Goal: Transaction & Acquisition: Purchase product/service

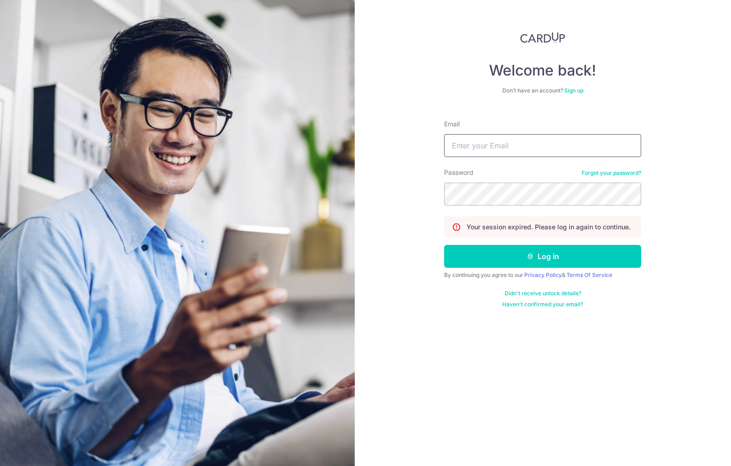
click at [506, 148] on input "Email" at bounding box center [542, 145] width 197 height 23
type input "pravinvasantlal@gmail.com"
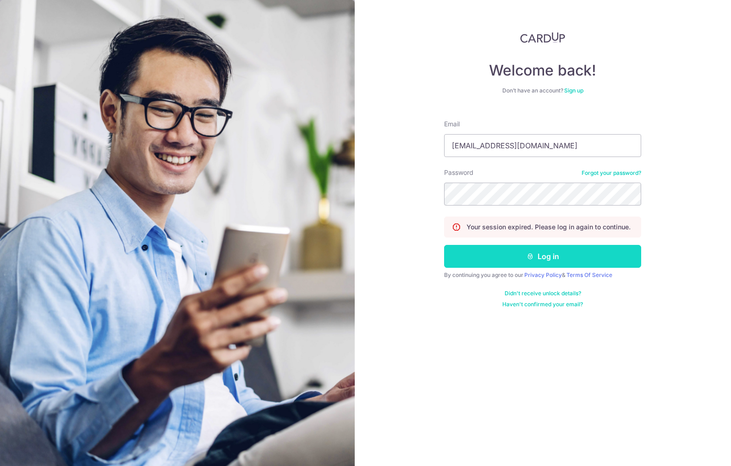
click at [551, 263] on button "Log in" at bounding box center [542, 256] width 197 height 23
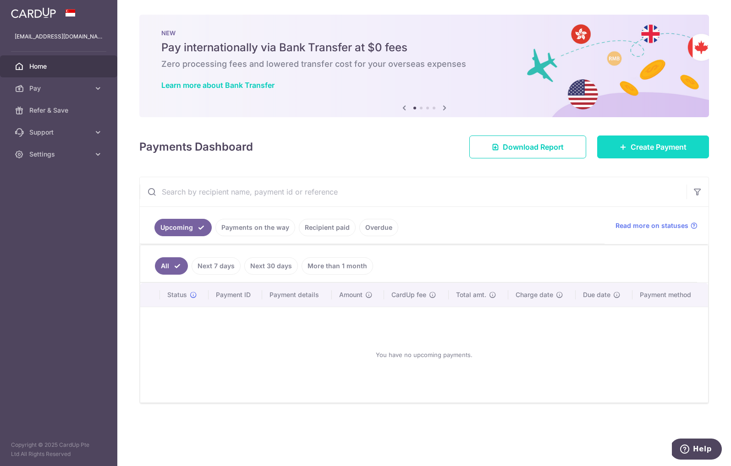
click at [639, 145] on span "Create Payment" at bounding box center [658, 147] width 56 height 11
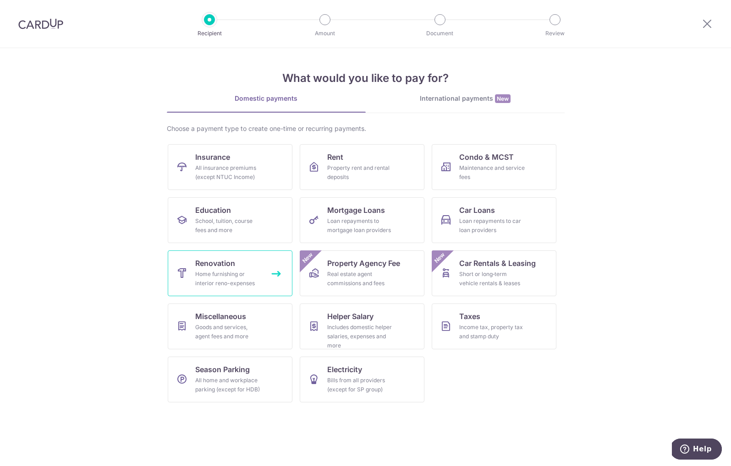
click at [225, 268] on span "Renovation" at bounding box center [215, 263] width 40 height 11
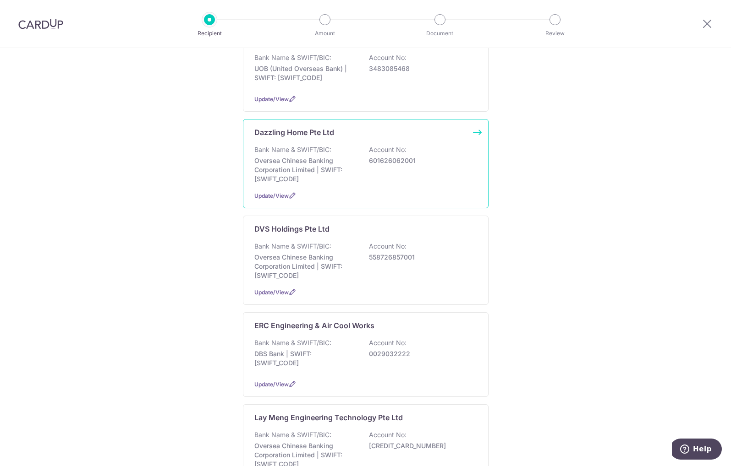
scroll to position [124, 0]
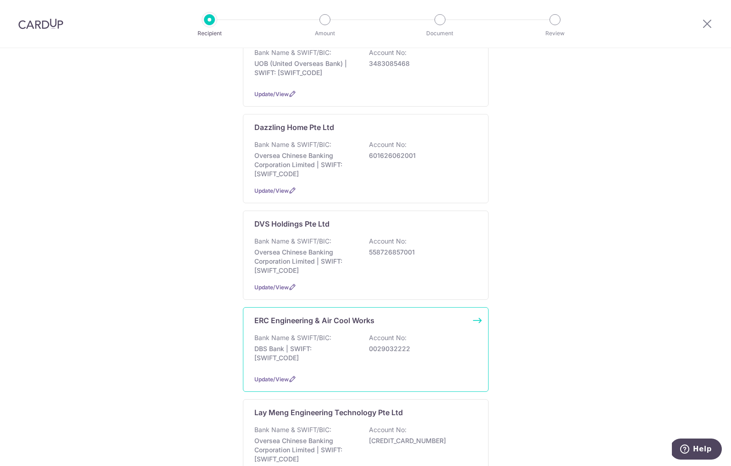
click at [311, 358] on p "DBS Bank | SWIFT: DBSSSGSGXXX" at bounding box center [305, 353] width 103 height 18
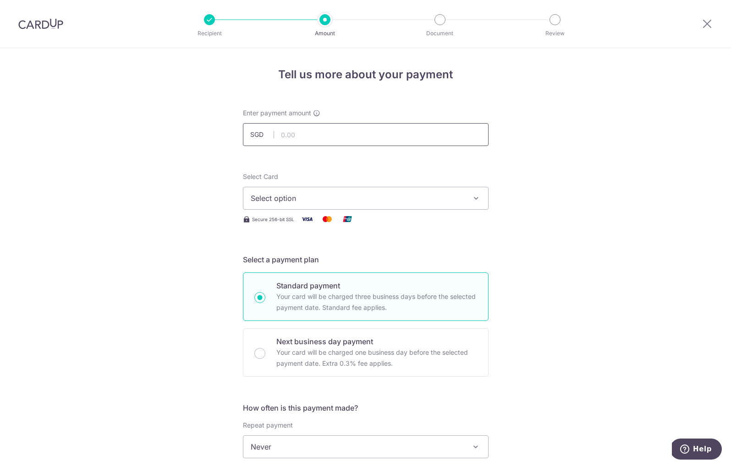
click at [322, 136] on input "text" at bounding box center [366, 134] width 246 height 23
type input "780.00"
click at [473, 204] on button "Select option" at bounding box center [366, 198] width 246 height 23
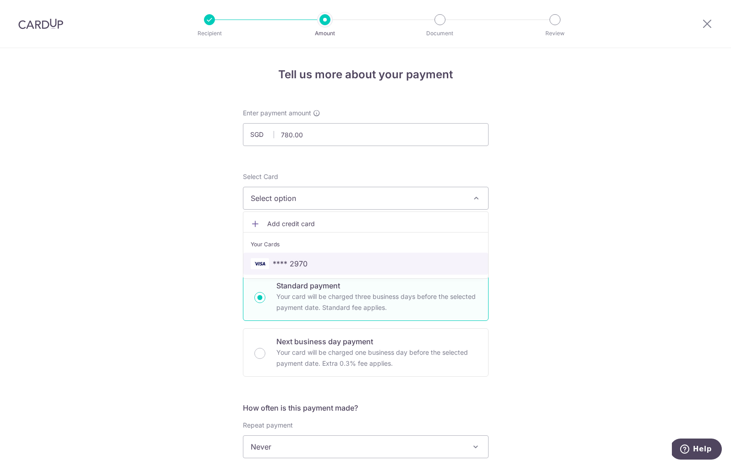
click at [362, 266] on span "**** 2970" at bounding box center [366, 263] width 230 height 11
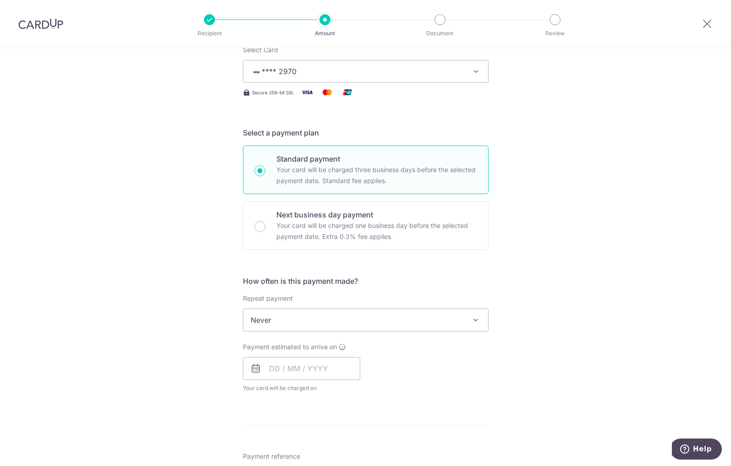
scroll to position [128, 0]
click at [276, 368] on input "text" at bounding box center [301, 367] width 117 height 23
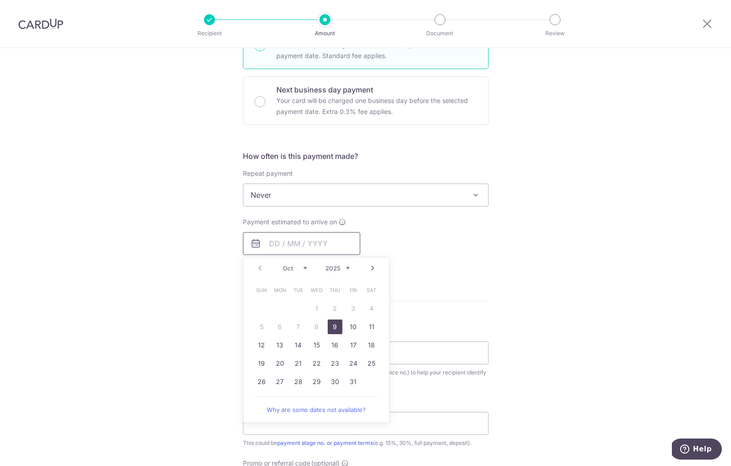
scroll to position [260, 0]
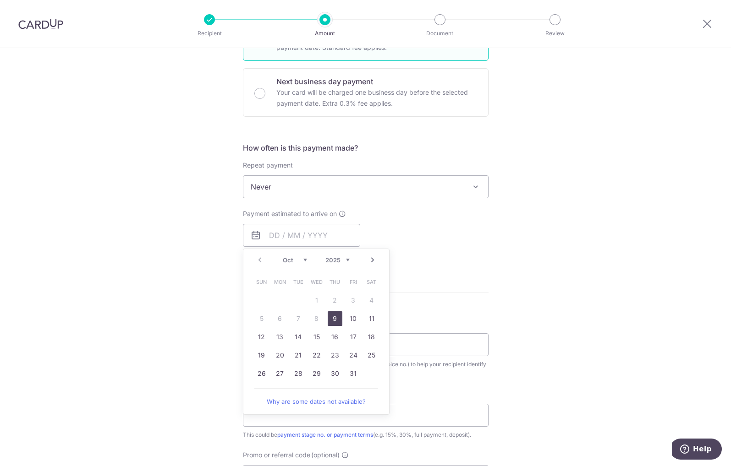
click at [336, 317] on link "9" at bounding box center [334, 318] width 15 height 15
type input "[DATE]"
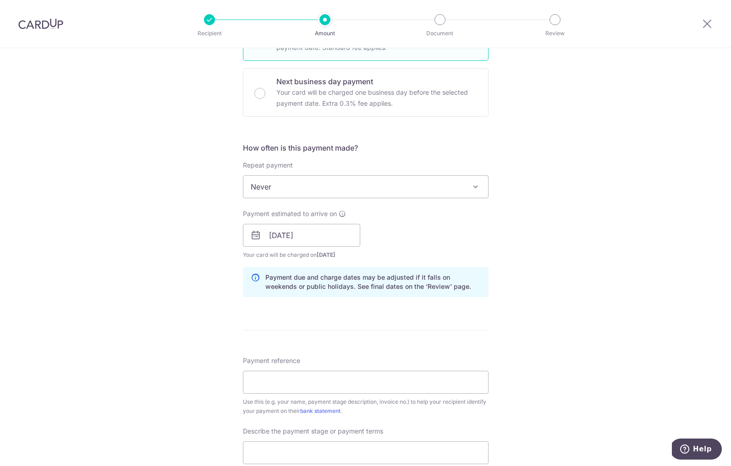
click at [604, 319] on div "Tell us more about your payment Enter payment amount SGD 780.00 780.00 Select C…" at bounding box center [365, 252] width 731 height 928
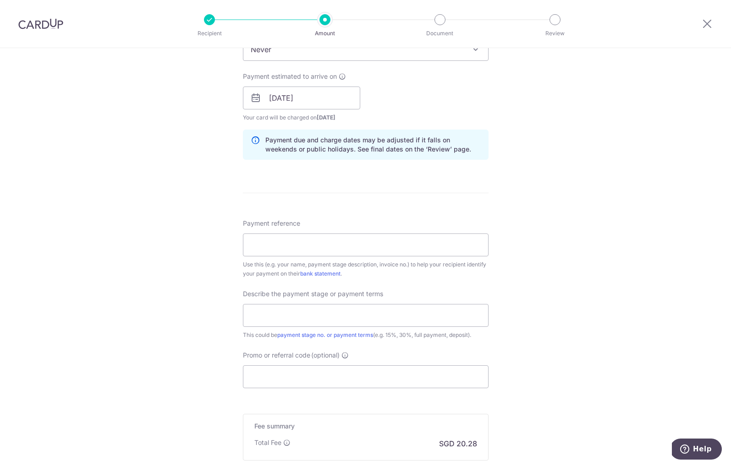
scroll to position [470, 0]
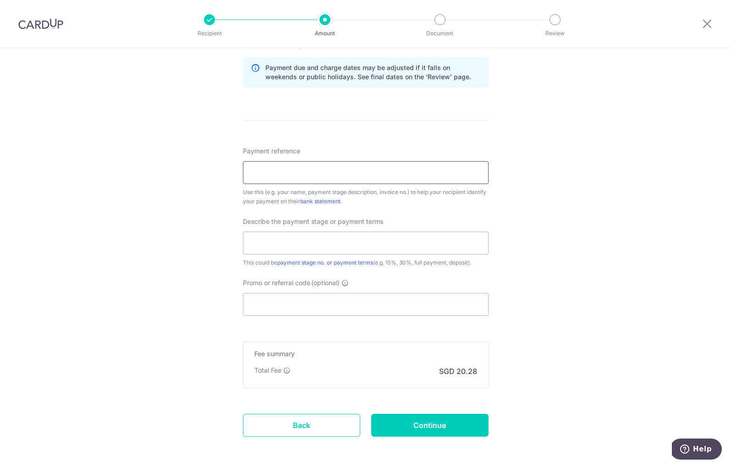
click at [323, 174] on input "Payment reference" at bounding box center [366, 172] width 246 height 23
type input "13949"
click at [411, 241] on input "text" at bounding box center [366, 243] width 246 height 23
type input "Full payment"
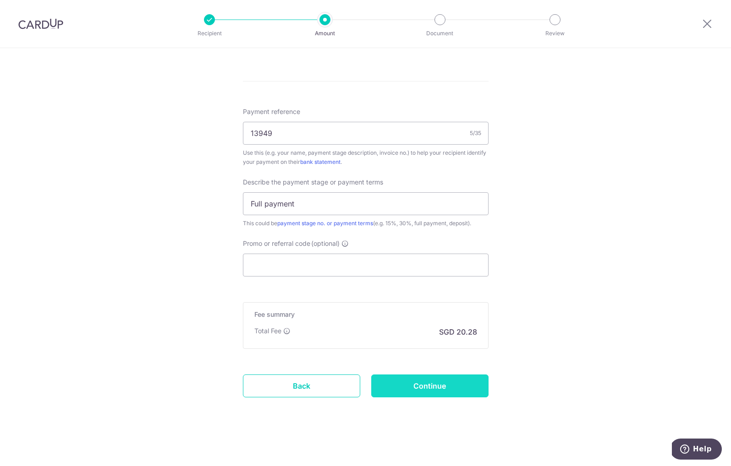
click at [422, 387] on input "Continue" at bounding box center [429, 386] width 117 height 23
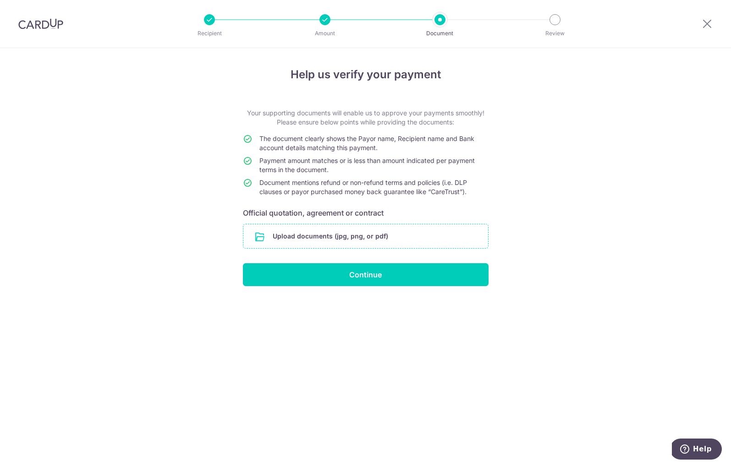
click at [341, 240] on input "file" at bounding box center [365, 236] width 245 height 24
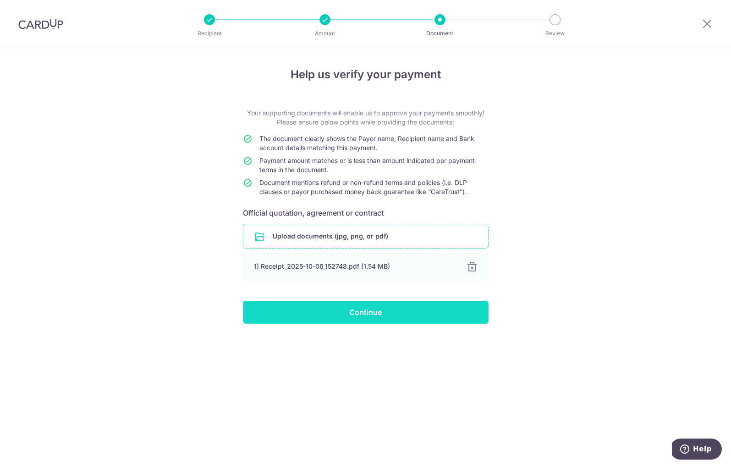
click at [371, 316] on input "Continue" at bounding box center [366, 312] width 246 height 23
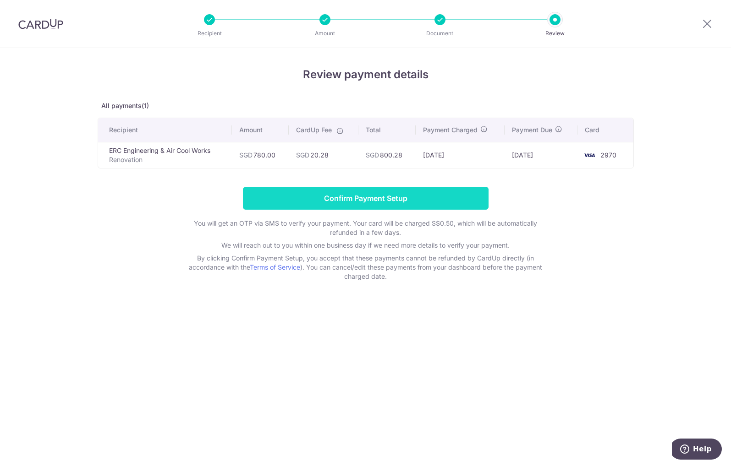
click at [369, 196] on input "Confirm Payment Setup" at bounding box center [366, 198] width 246 height 23
